Goal: Task Accomplishment & Management: Use online tool/utility

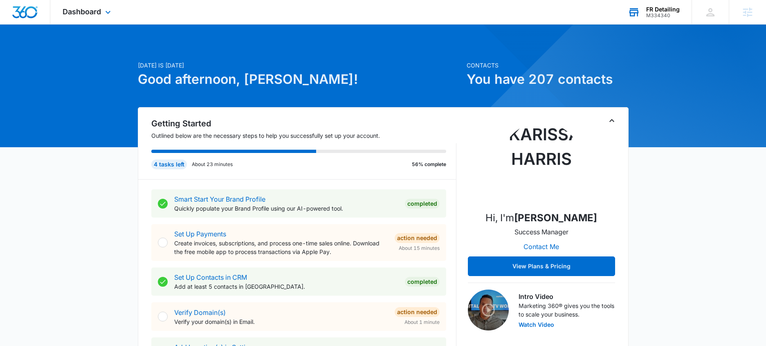
click at [651, 14] on div "M334340" at bounding box center [663, 16] width 34 height 6
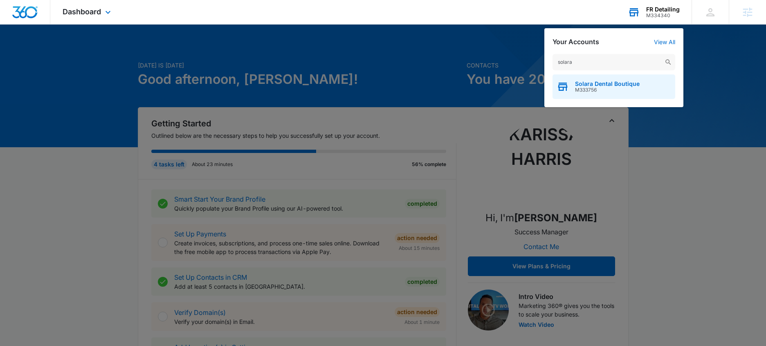
type input "solara"
click at [590, 85] on span "Solara Dental Boutique" at bounding box center [607, 84] width 65 height 7
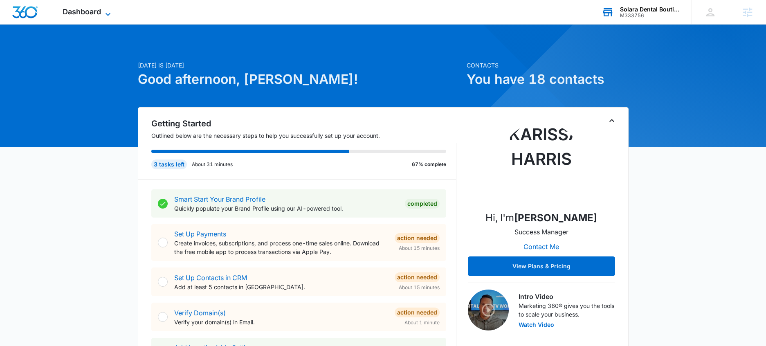
click at [92, 15] on span "Dashboard" at bounding box center [82, 11] width 38 height 9
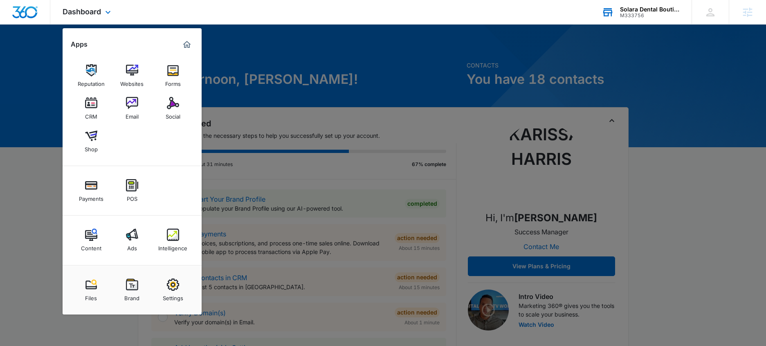
click at [191, 240] on div "Content Ads Intelligence" at bounding box center [132, 239] width 139 height 49
click at [181, 239] on link "Intelligence" at bounding box center [172, 239] width 31 height 31
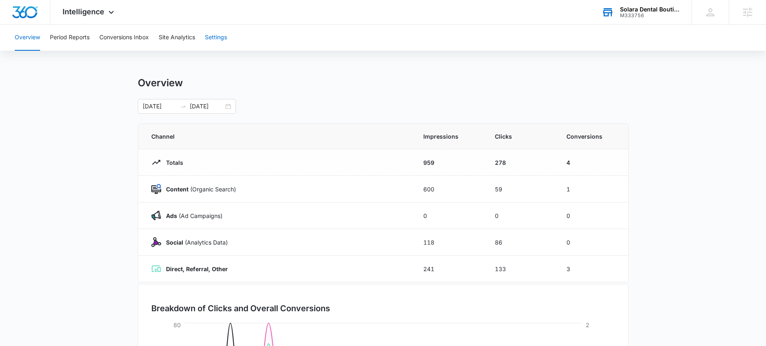
click at [209, 48] on button "Settings" at bounding box center [216, 38] width 22 height 26
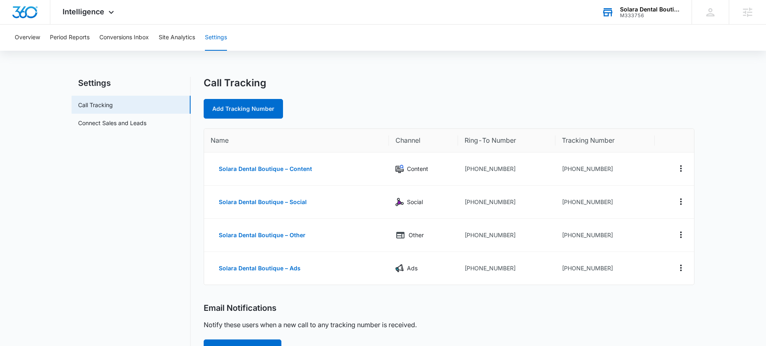
click at [147, 268] on nav "Settings Call Tracking Connect Sales and Leads" at bounding box center [131, 313] width 119 height 473
drag, startPoint x: 619, startPoint y: 171, endPoint x: 568, endPoint y: 167, distance: 50.5
click at [568, 167] on td "+17542021239" at bounding box center [604, 168] width 99 height 33
copy td "7542021239"
